Goal: Transaction & Acquisition: Purchase product/service

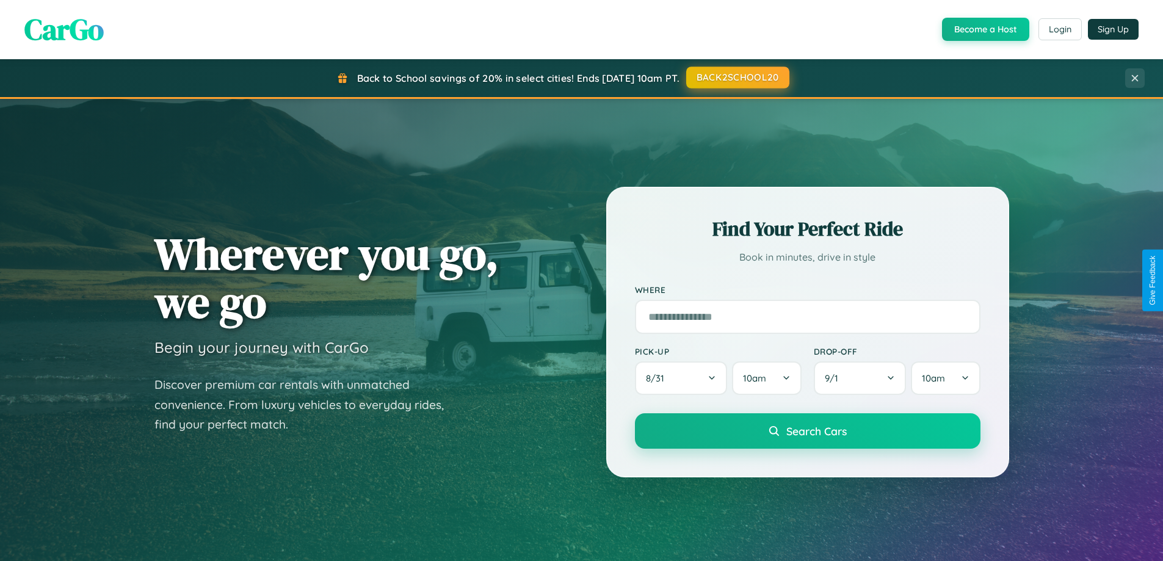
click at [737, 78] on button "BACK2SCHOOL20" at bounding box center [737, 78] width 103 height 22
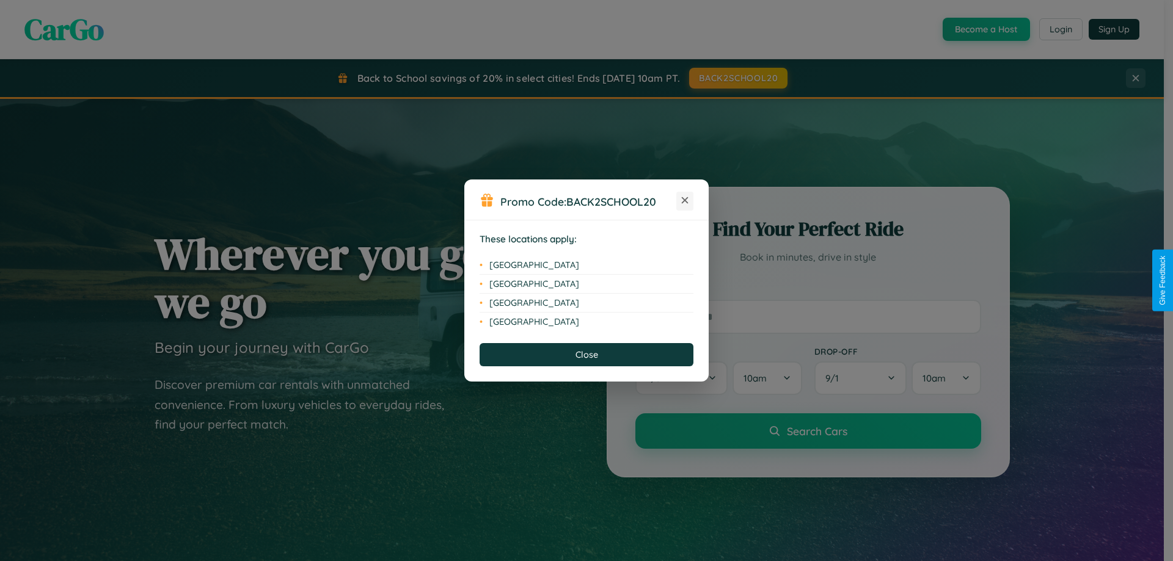
click at [685, 201] on icon at bounding box center [685, 200] width 7 height 7
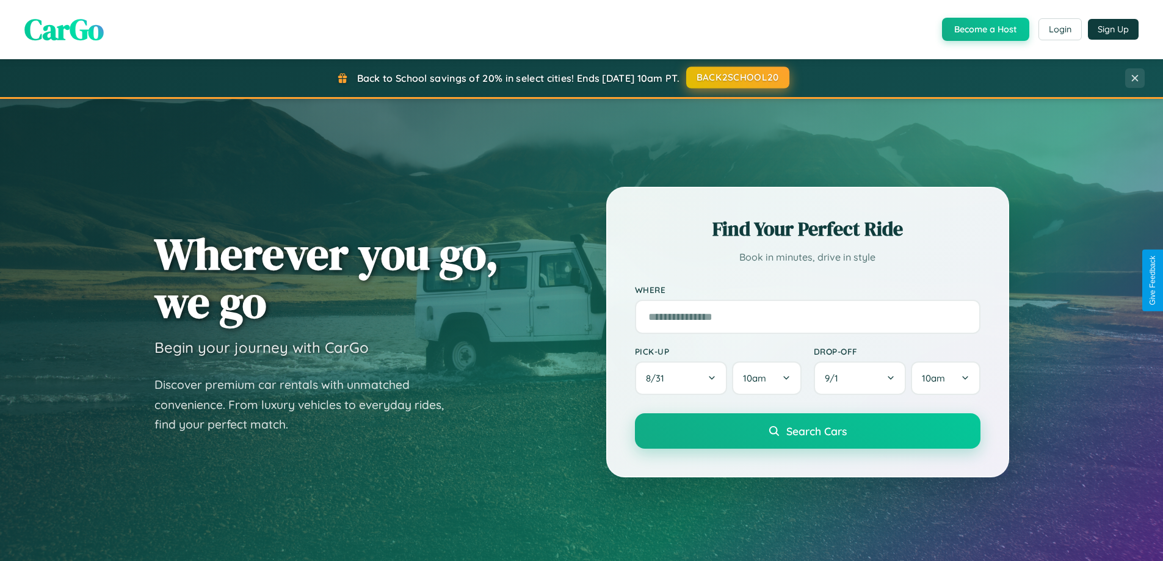
click at [737, 78] on button "BACK2SCHOOL20" at bounding box center [737, 78] width 103 height 22
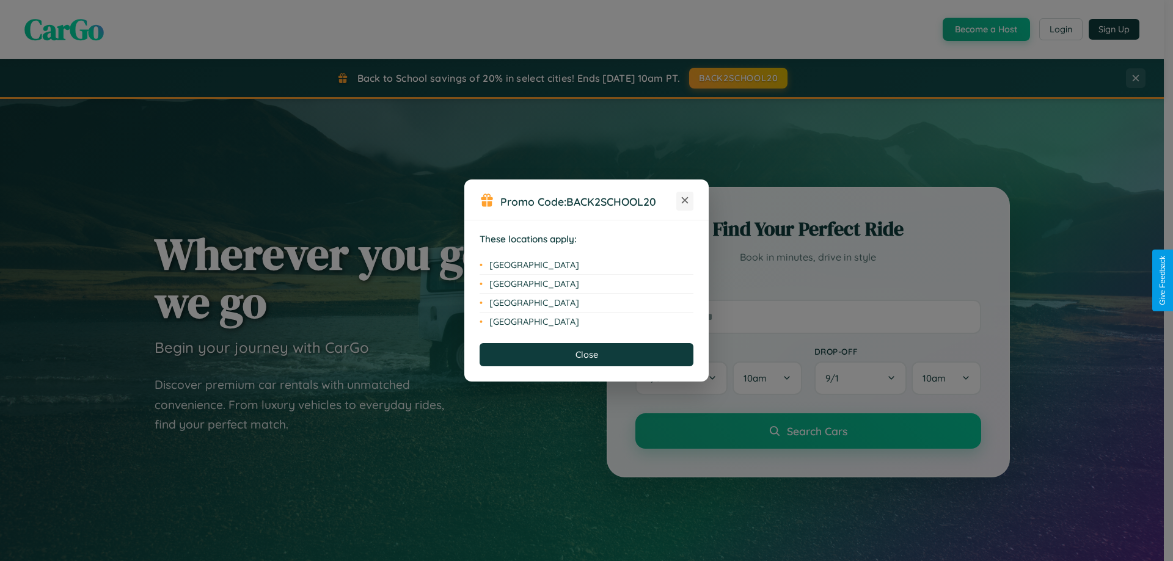
click at [685, 201] on icon at bounding box center [685, 200] width 7 height 7
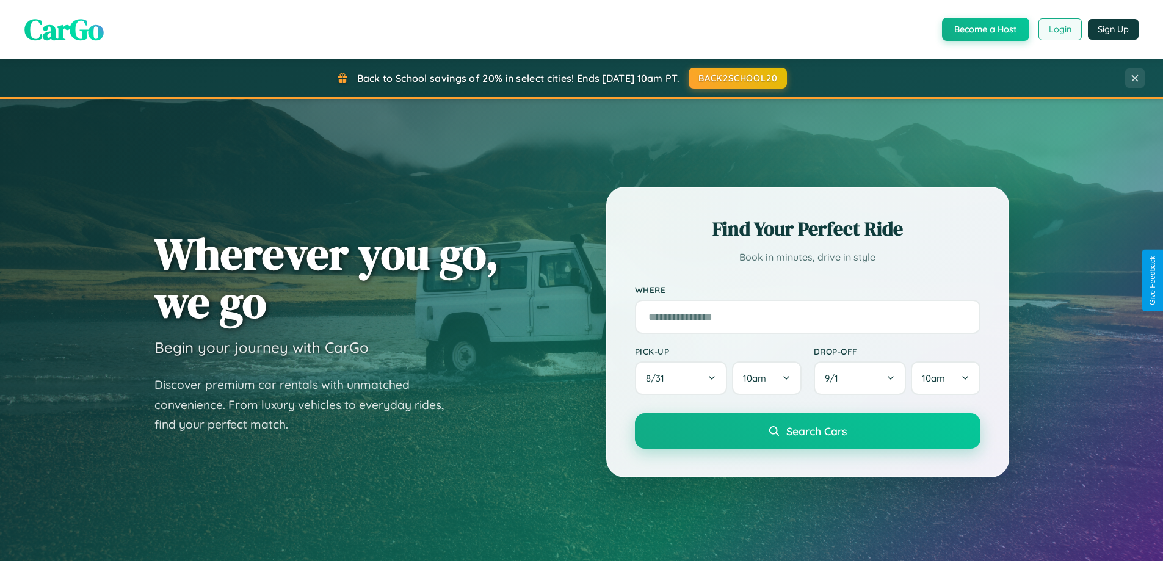
click at [1060, 29] on button "Login" at bounding box center [1060, 29] width 43 height 22
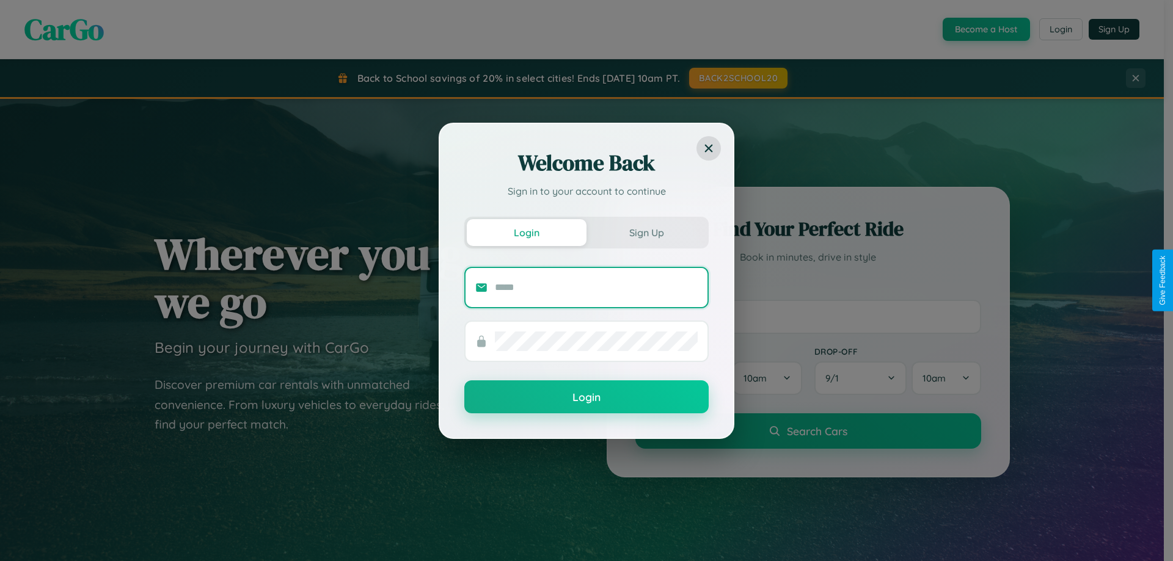
click at [596, 287] on input "text" at bounding box center [596, 288] width 203 height 20
type input "**********"
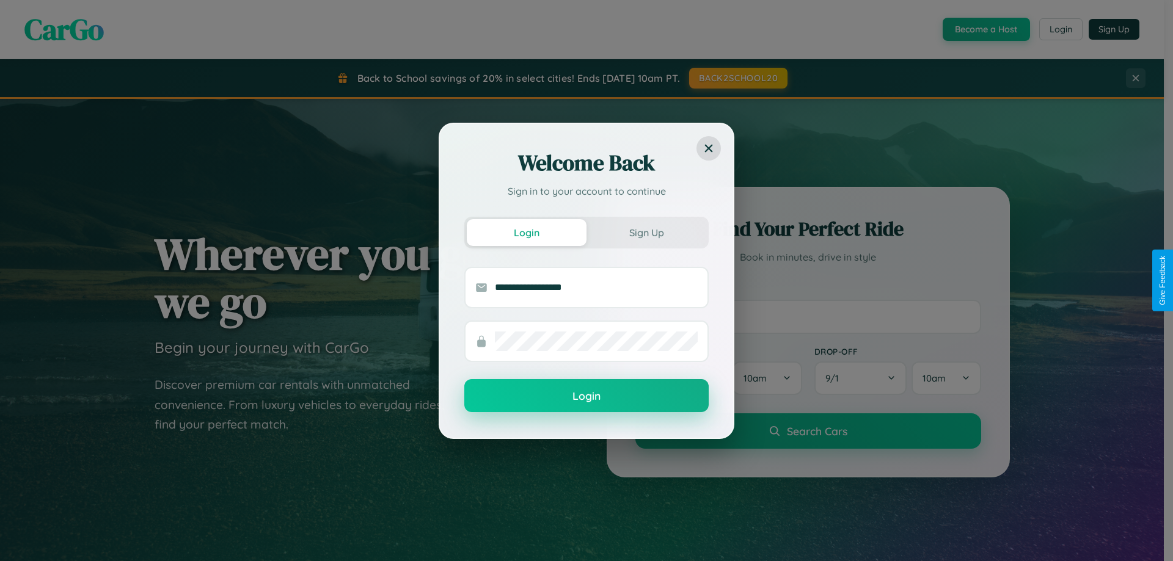
click at [586, 396] on button "Login" at bounding box center [586, 395] width 244 height 33
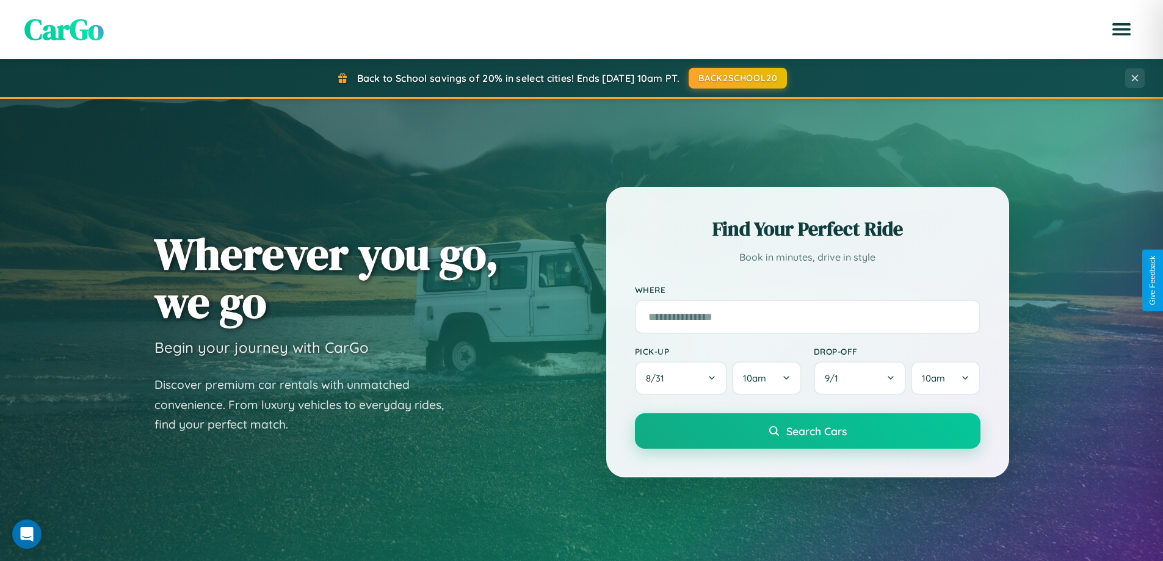
scroll to position [2350, 0]
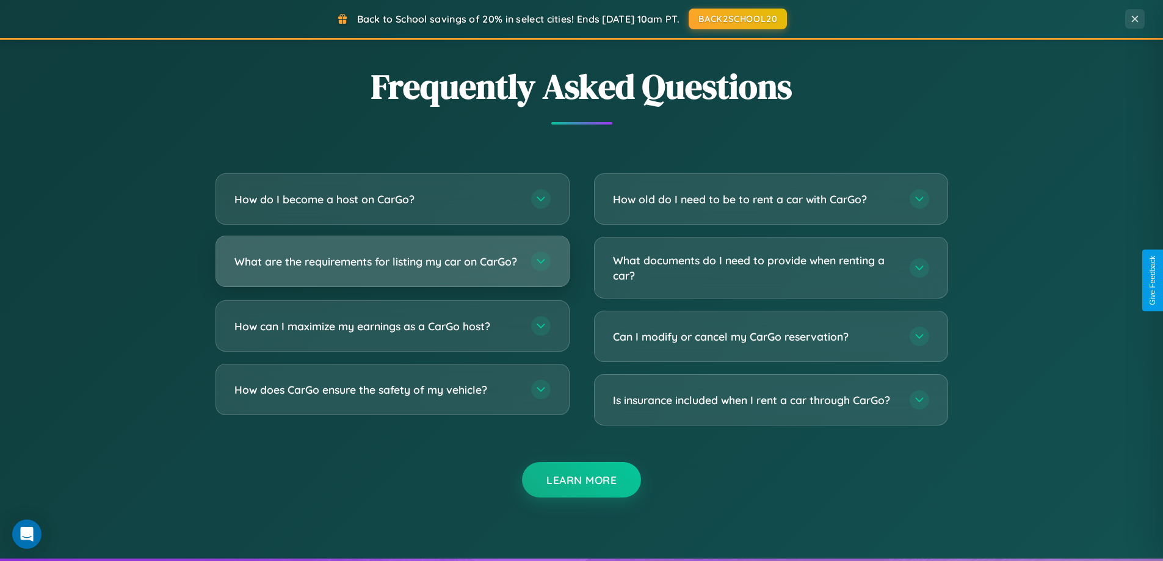
click at [392, 266] on h3 "What are the requirements for listing my car on CarGo?" at bounding box center [377, 261] width 285 height 15
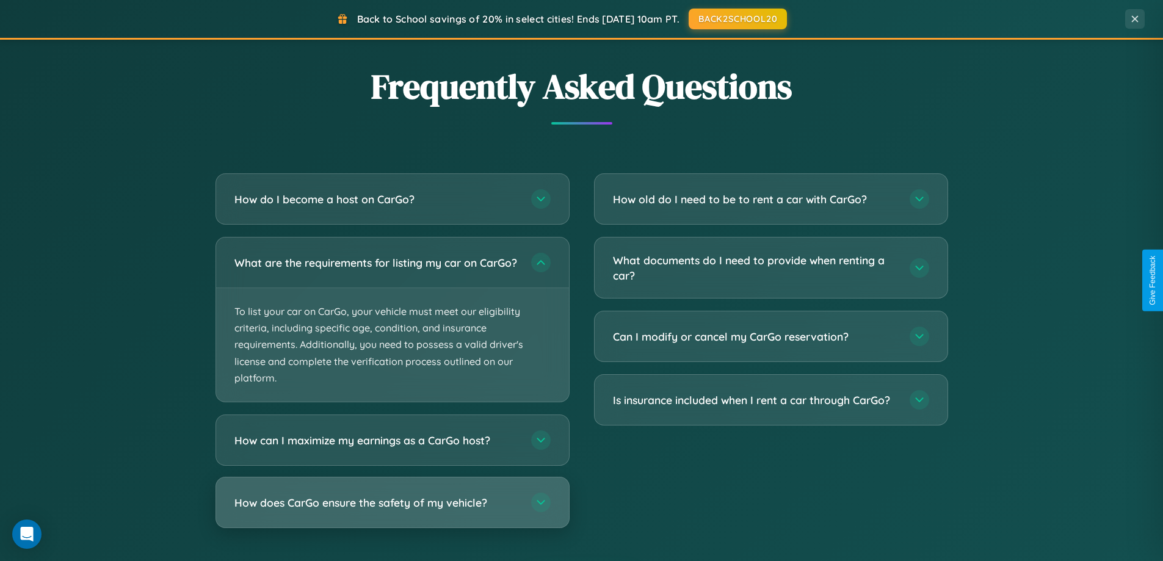
click at [392, 511] on h3 "How does CarGo ensure the safety of my vehicle?" at bounding box center [377, 502] width 285 height 15
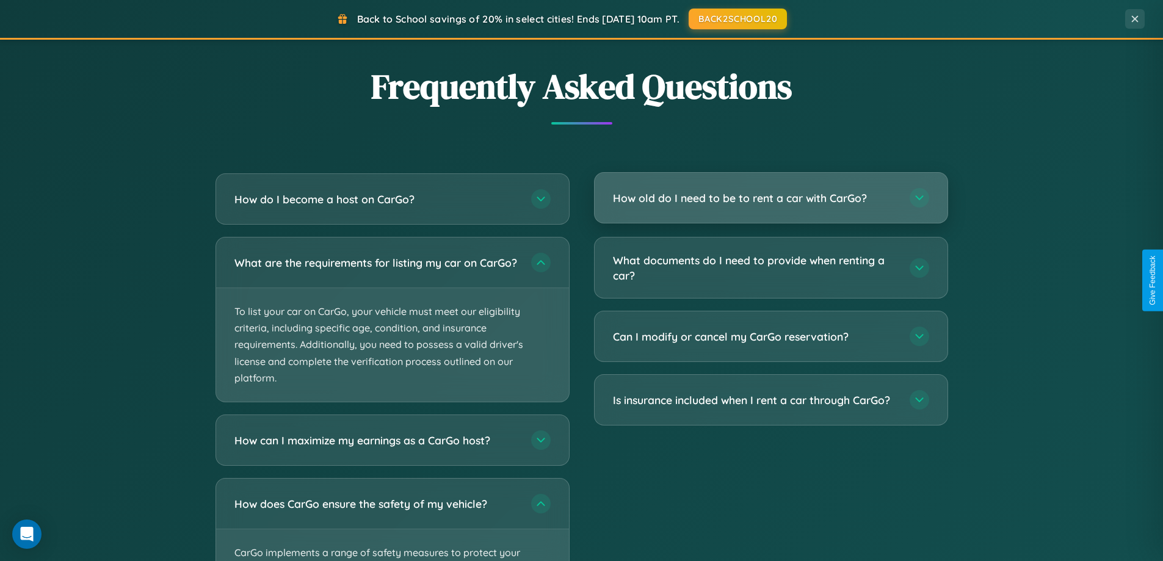
click at [771, 198] on h3 "How old do I need to be to rent a car with CarGo?" at bounding box center [755, 198] width 285 height 15
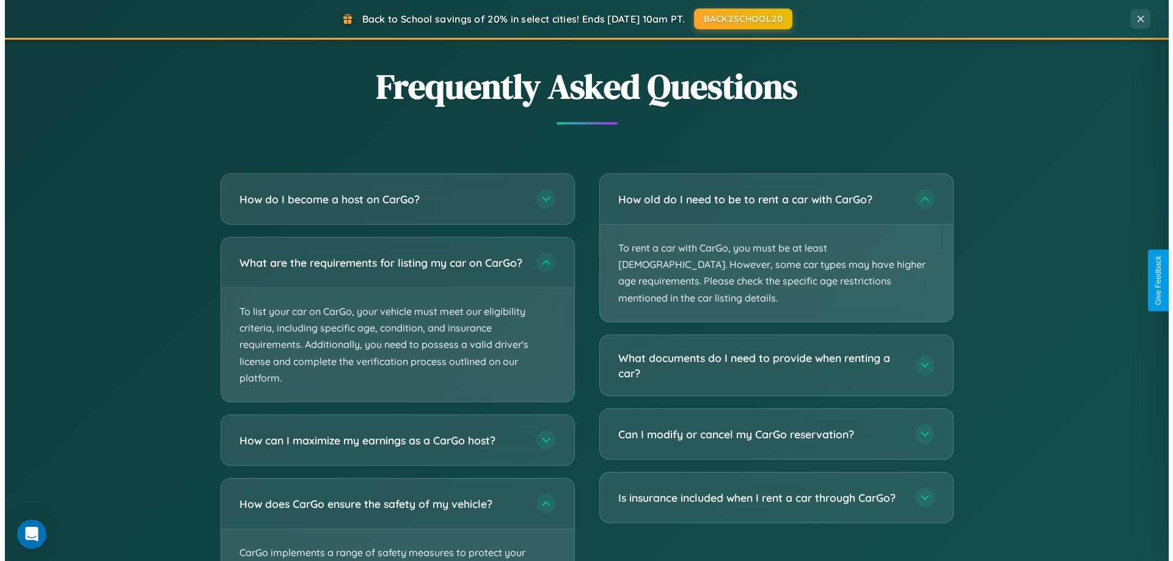
scroll to position [0, 0]
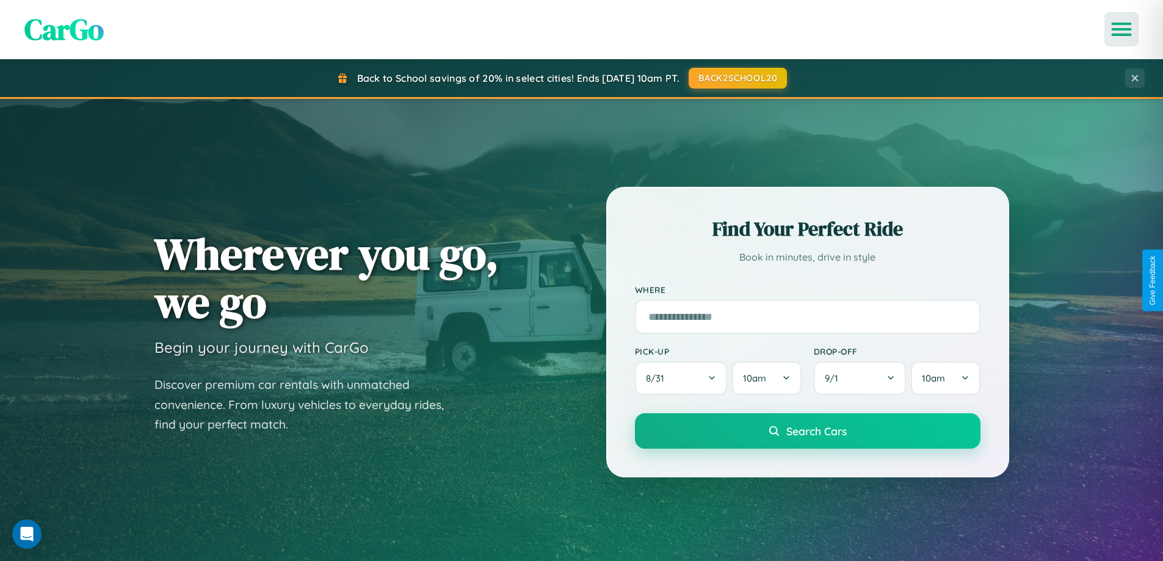
click at [1122, 29] on icon "Open menu" at bounding box center [1122, 29] width 18 height 11
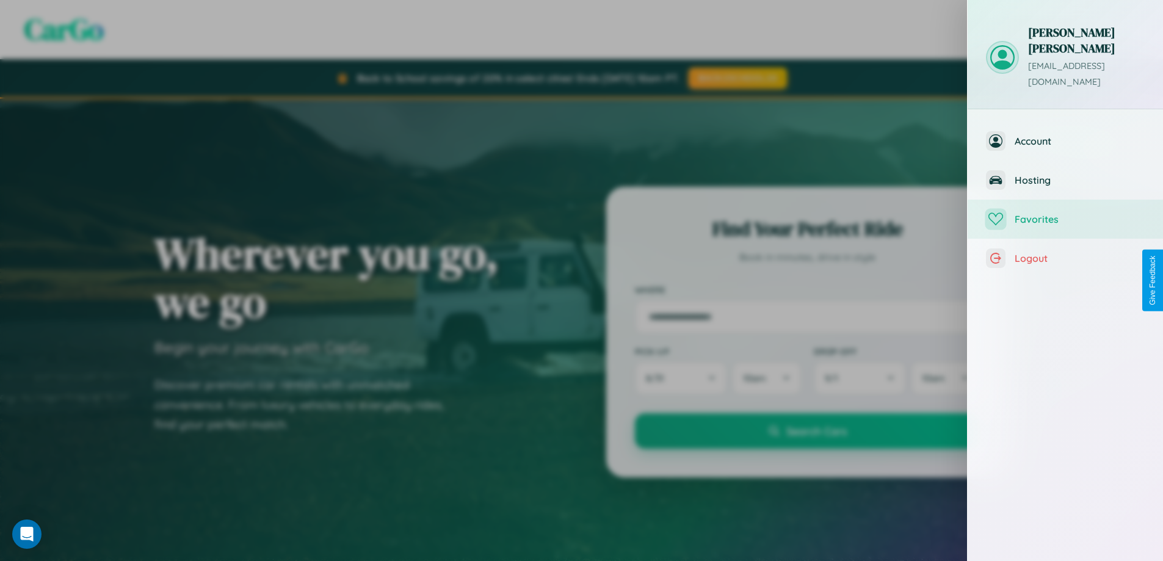
click at [1066, 213] on span "Favorites" at bounding box center [1080, 219] width 130 height 12
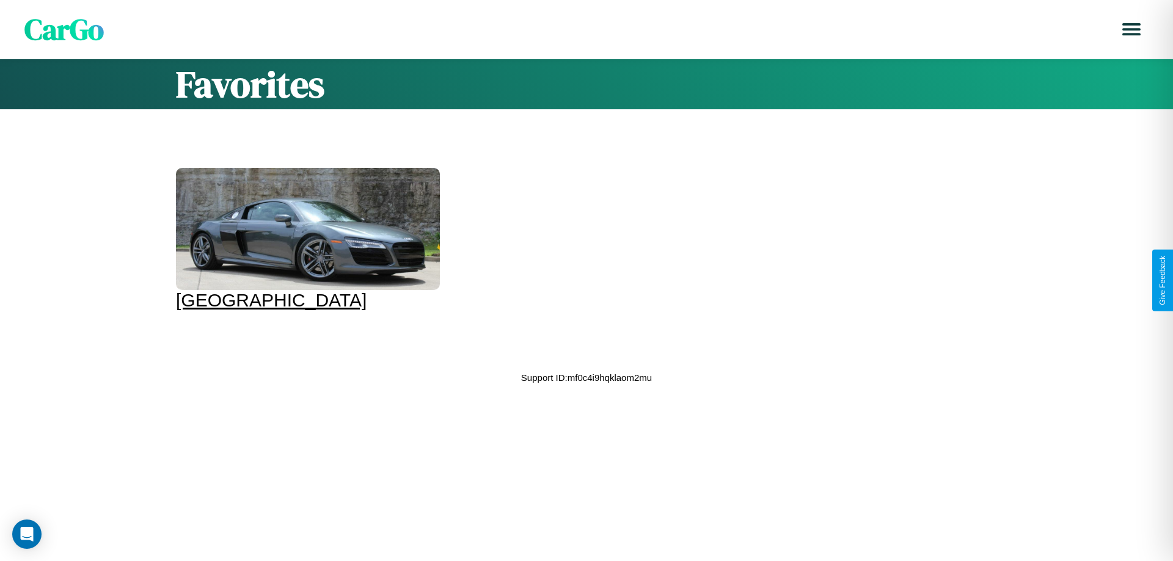
click at [306, 239] on div at bounding box center [308, 229] width 264 height 122
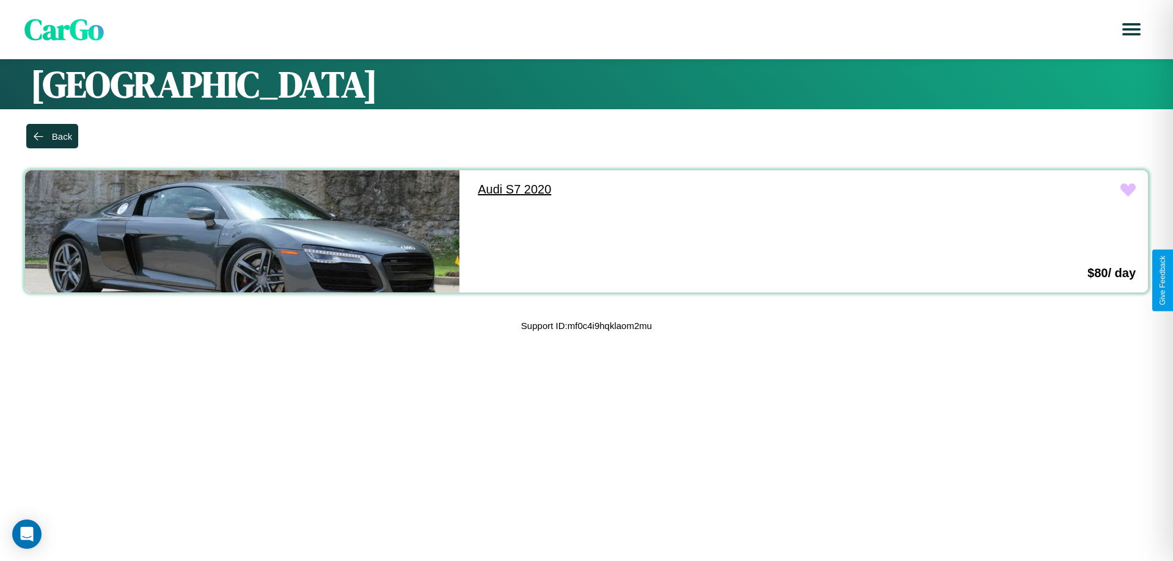
click at [677, 189] on link "Audi S7 2020" at bounding box center [682, 189] width 434 height 38
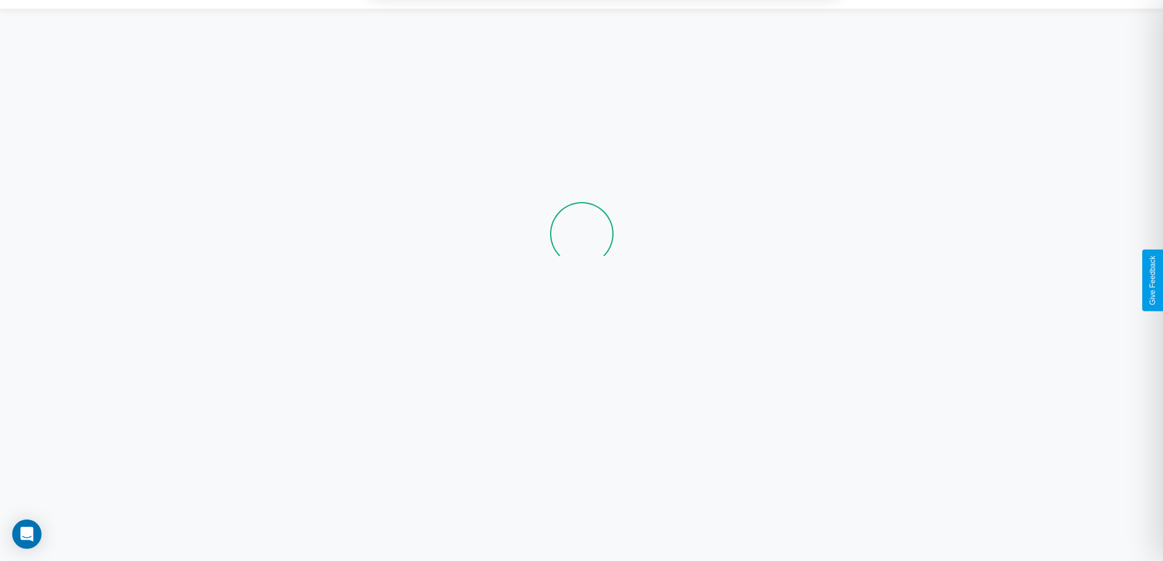
scroll to position [83, 0]
